Goal: Task Accomplishment & Management: Manage account settings

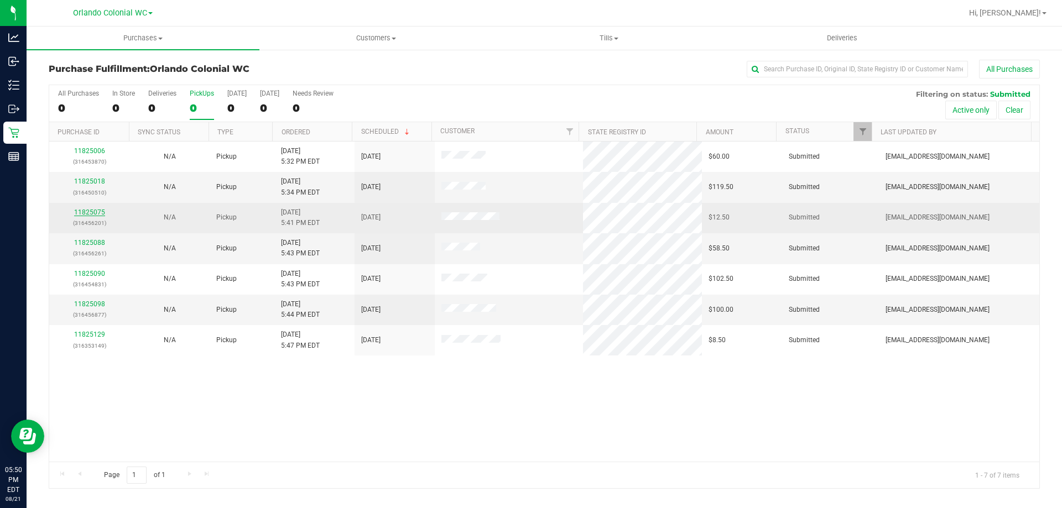
click at [89, 212] on link "11825075" at bounding box center [89, 213] width 31 height 8
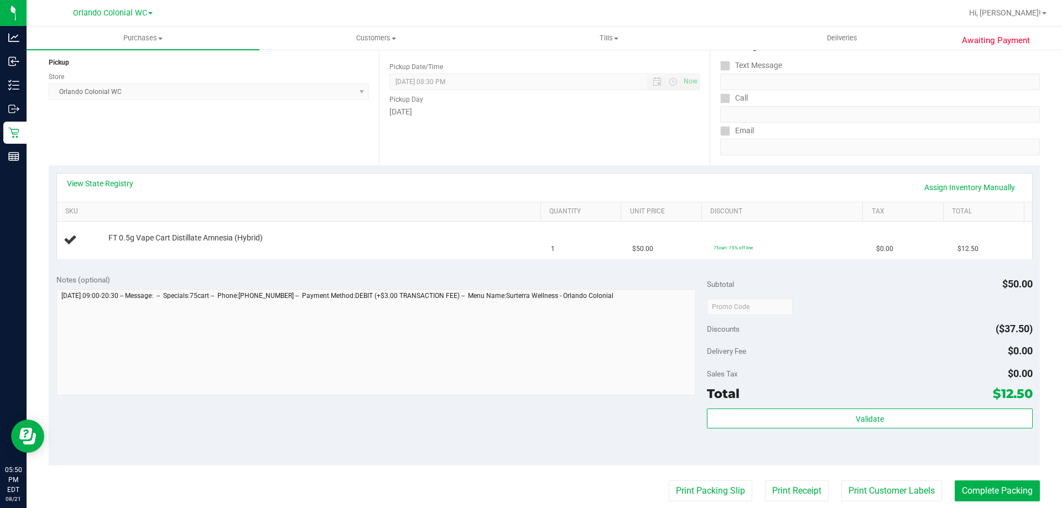
scroll to position [134, 0]
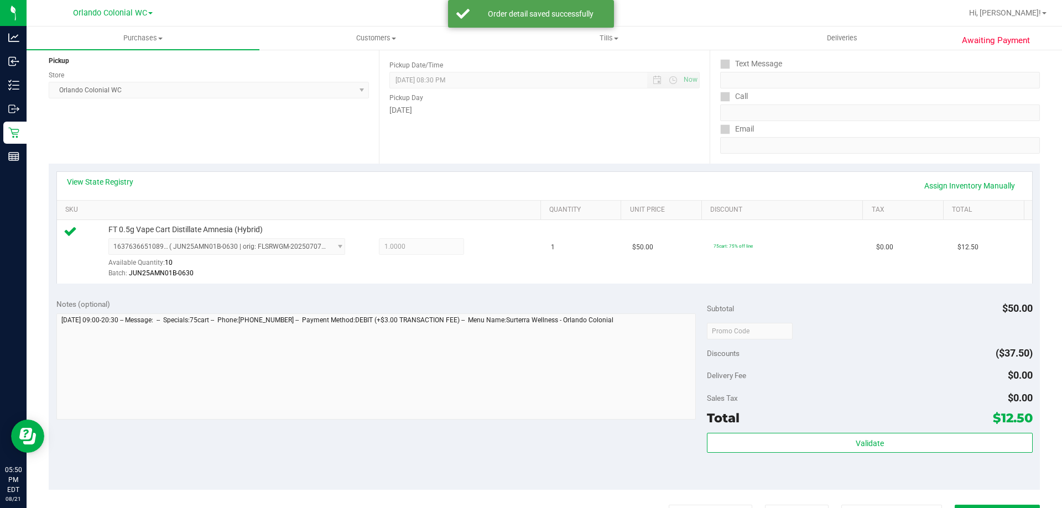
click at [835, 417] on div "Total $12.50" at bounding box center [869, 418] width 325 height 20
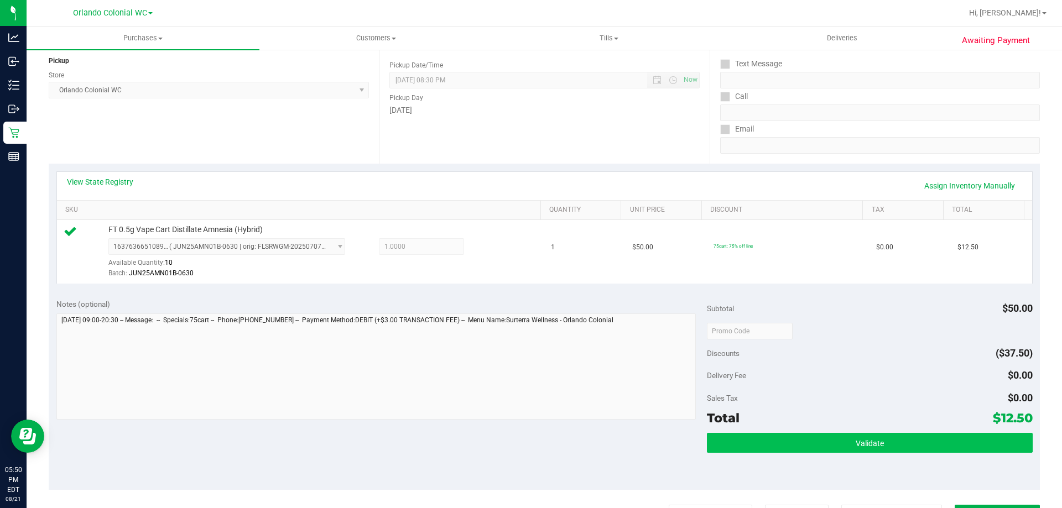
click at [848, 435] on button "Validate" at bounding box center [869, 443] width 325 height 20
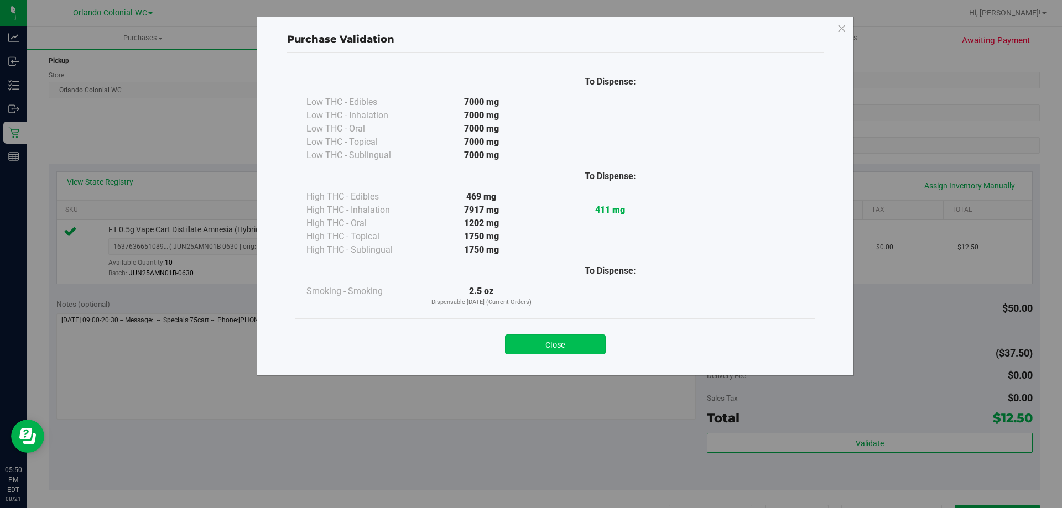
click at [578, 350] on button "Close" at bounding box center [555, 345] width 101 height 20
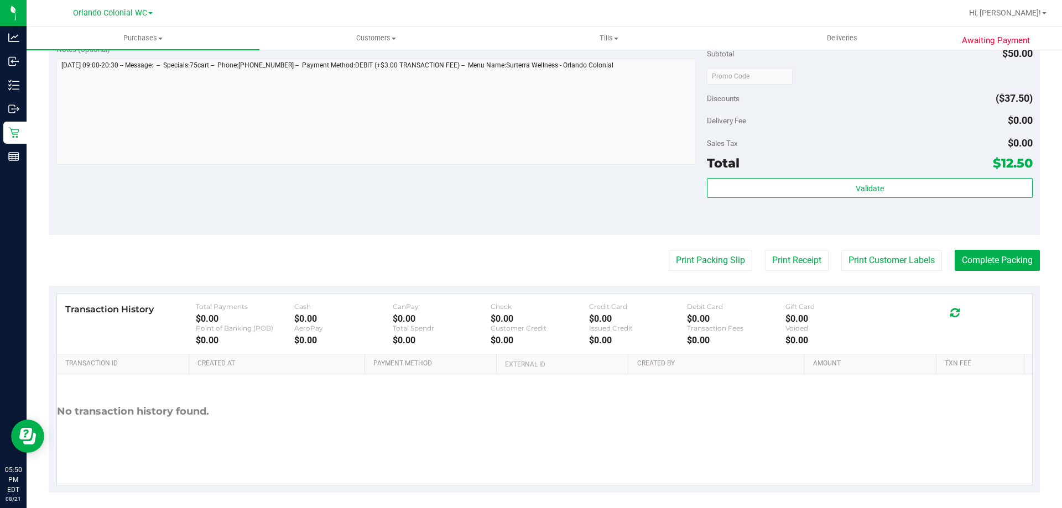
scroll to position [396, 0]
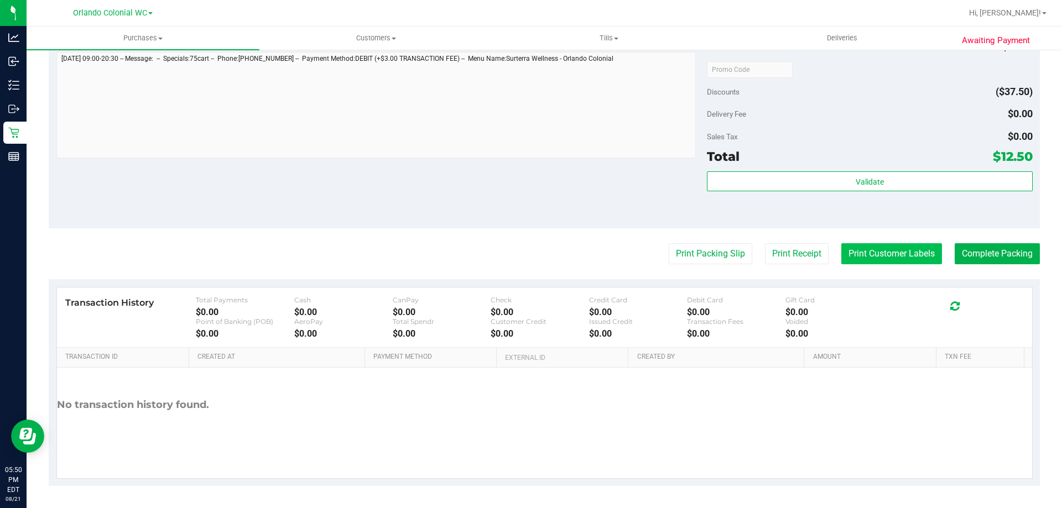
click at [887, 259] on button "Print Customer Labels" at bounding box center [892, 253] width 101 height 21
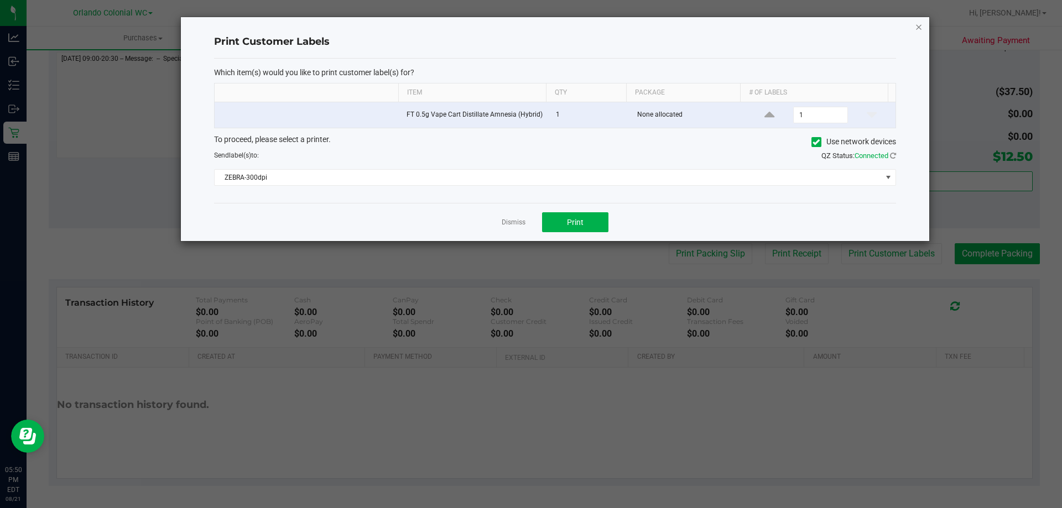
click at [919, 26] on icon "button" at bounding box center [919, 26] width 8 height 13
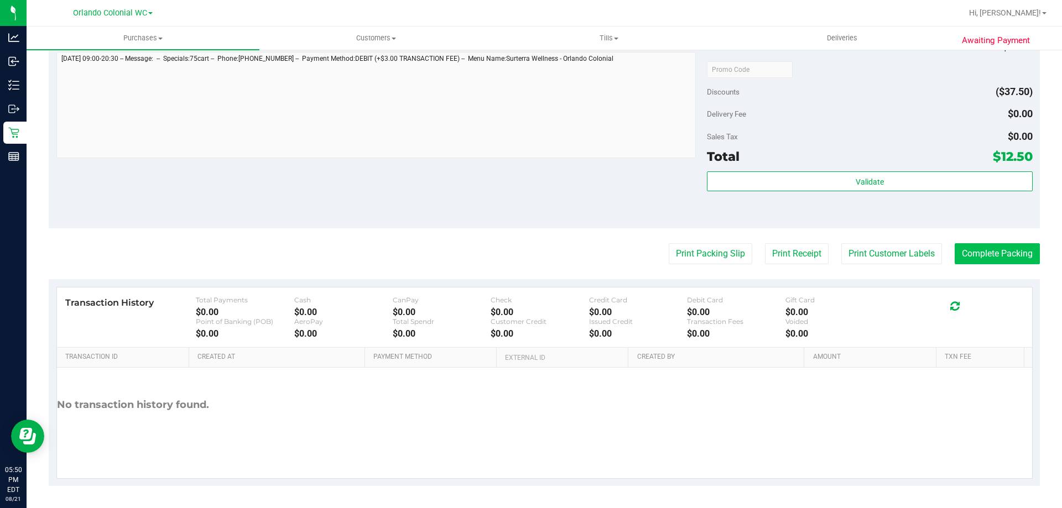
click at [996, 250] on button "Complete Packing" at bounding box center [997, 253] width 85 height 21
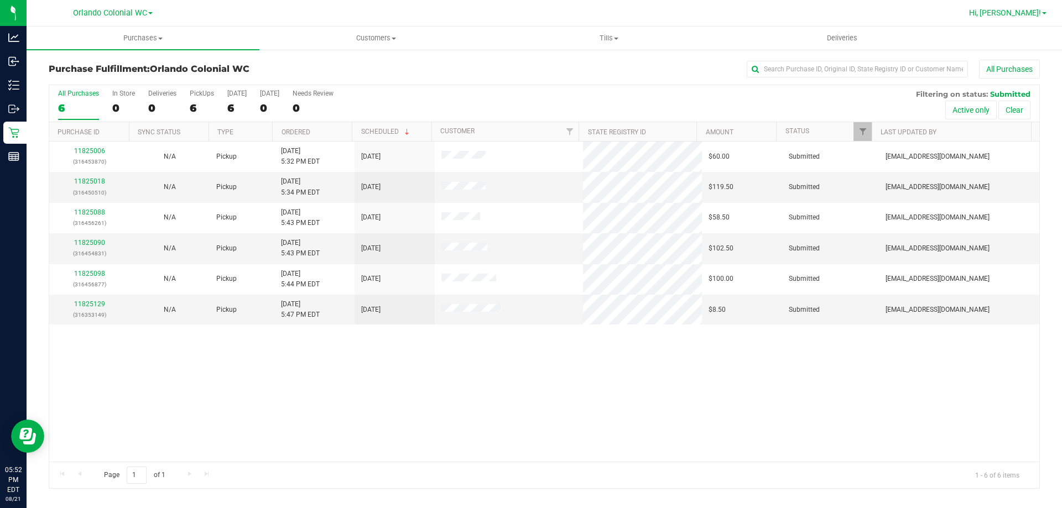
click at [1029, 9] on span "Hi, [PERSON_NAME]!" at bounding box center [1005, 12] width 72 height 9
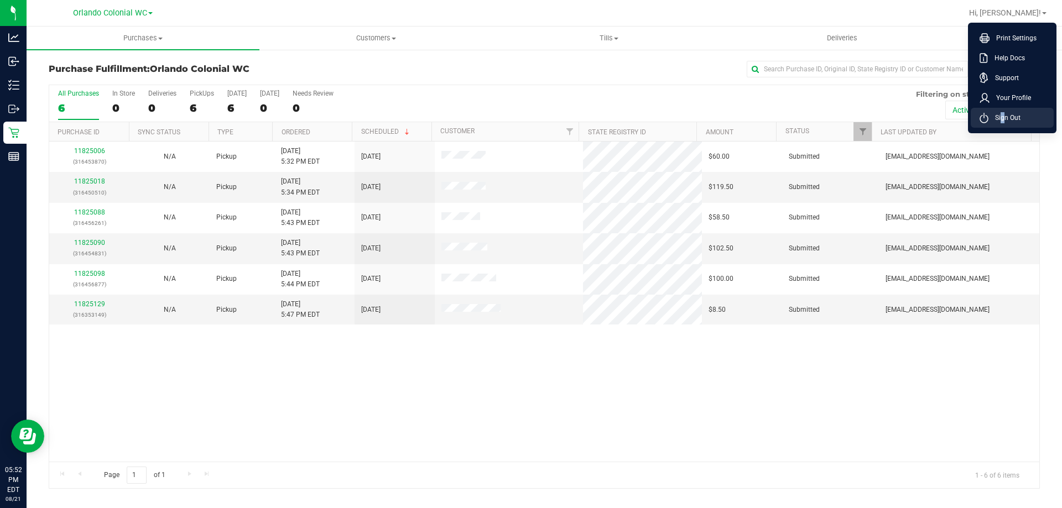
click at [1000, 113] on span "Sign Out" at bounding box center [1005, 117] width 32 height 11
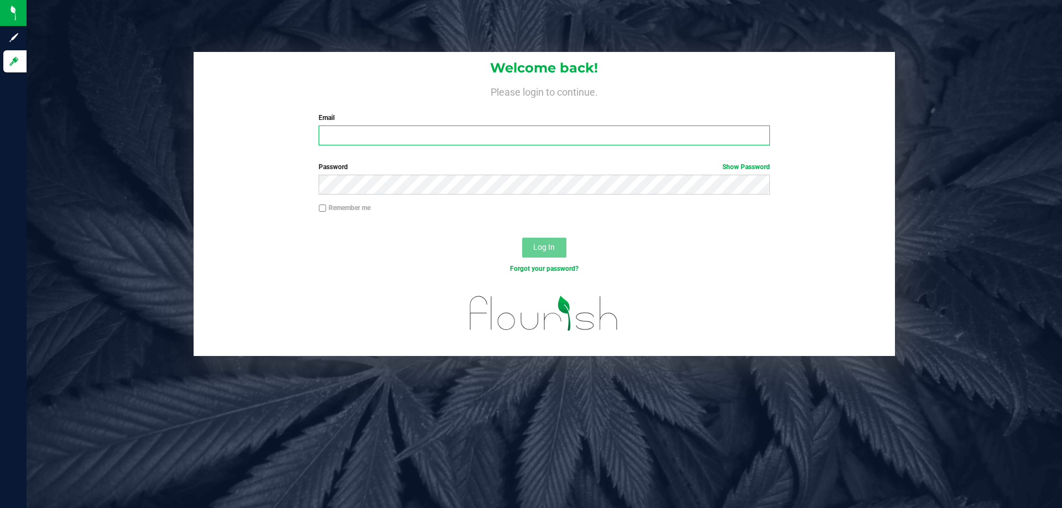
click at [370, 135] on input "Email" at bounding box center [544, 136] width 451 height 20
type input "[EMAIL_ADDRESS][DOMAIN_NAME]"
click at [522, 238] on button "Log In" at bounding box center [544, 248] width 44 height 20
